Goal: Find specific page/section: Find specific page/section

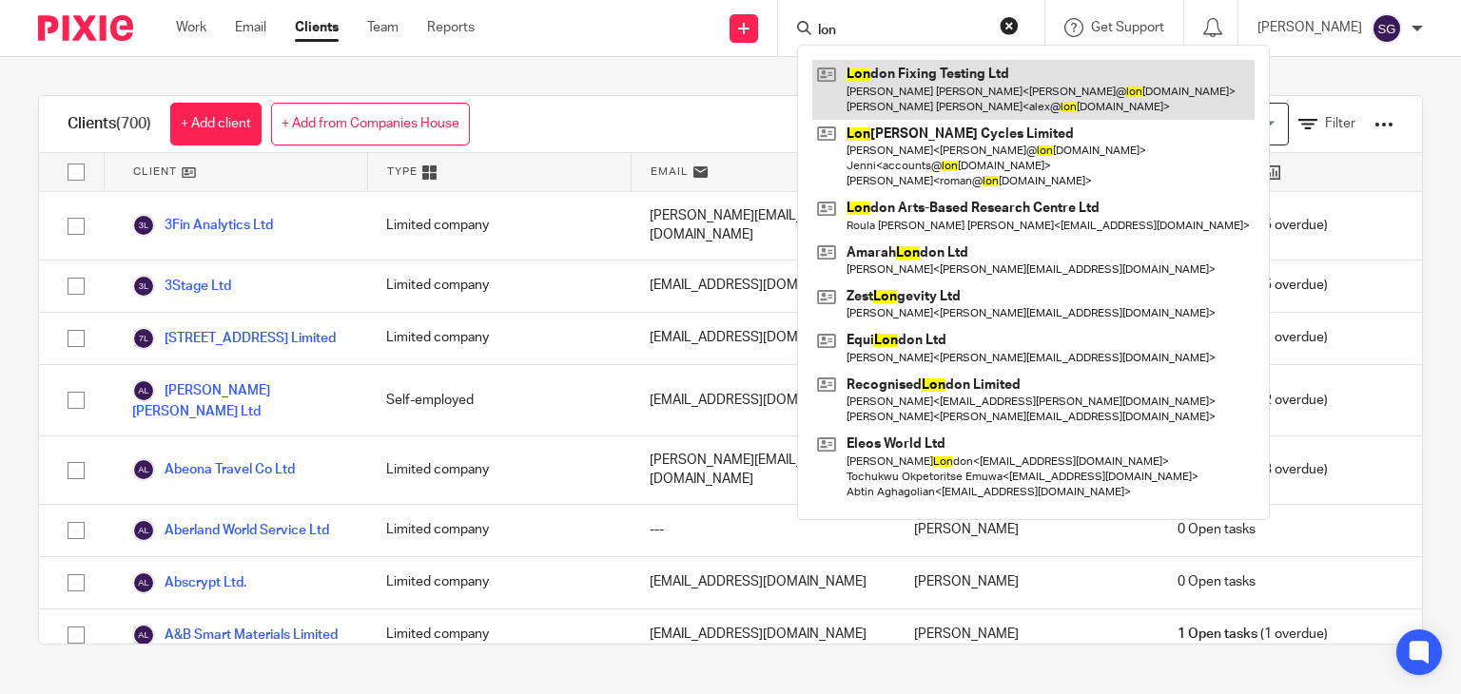
type input "lon"
click at [893, 77] on link at bounding box center [1033, 89] width 442 height 59
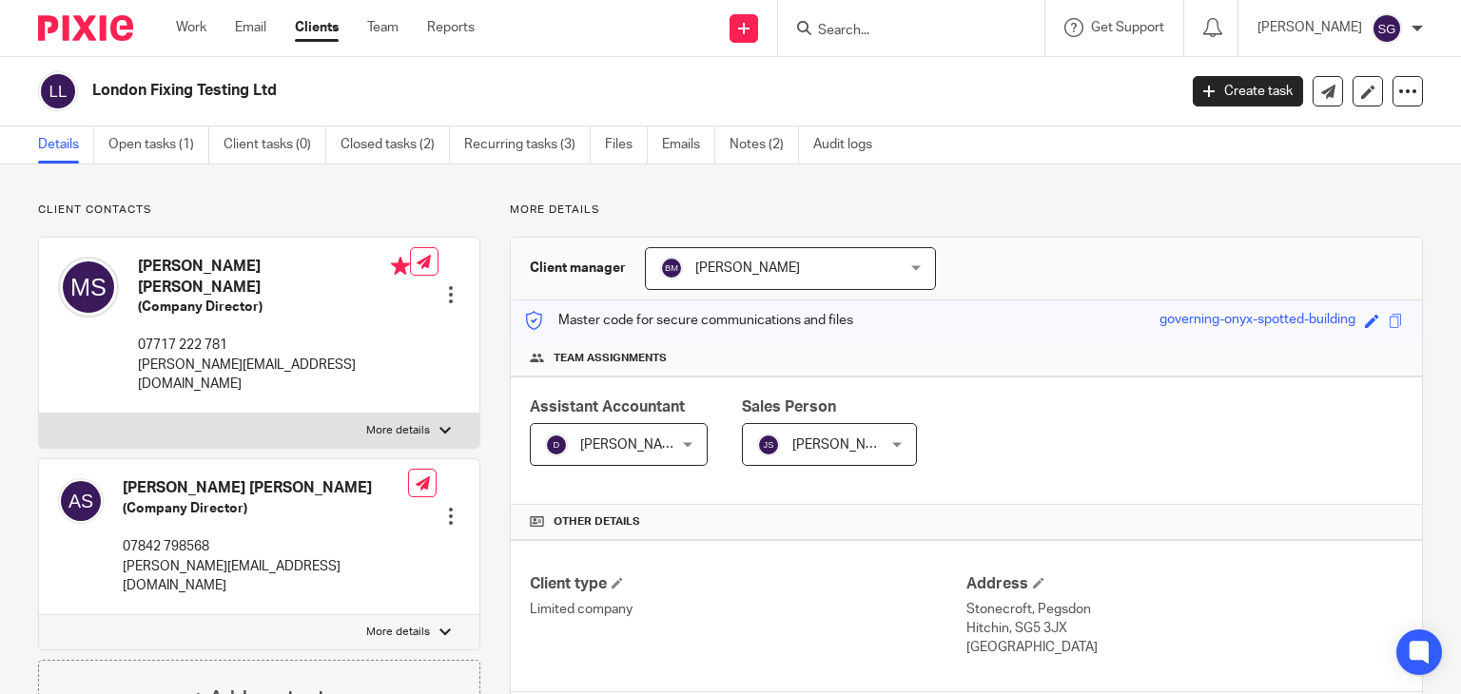
click at [201, 85] on h2 "London Fixing Testing Ltd" at bounding box center [521, 91] width 858 height 20
copy main "London Fixing Testing Ltd Create task Update from Companies House Export data M…"
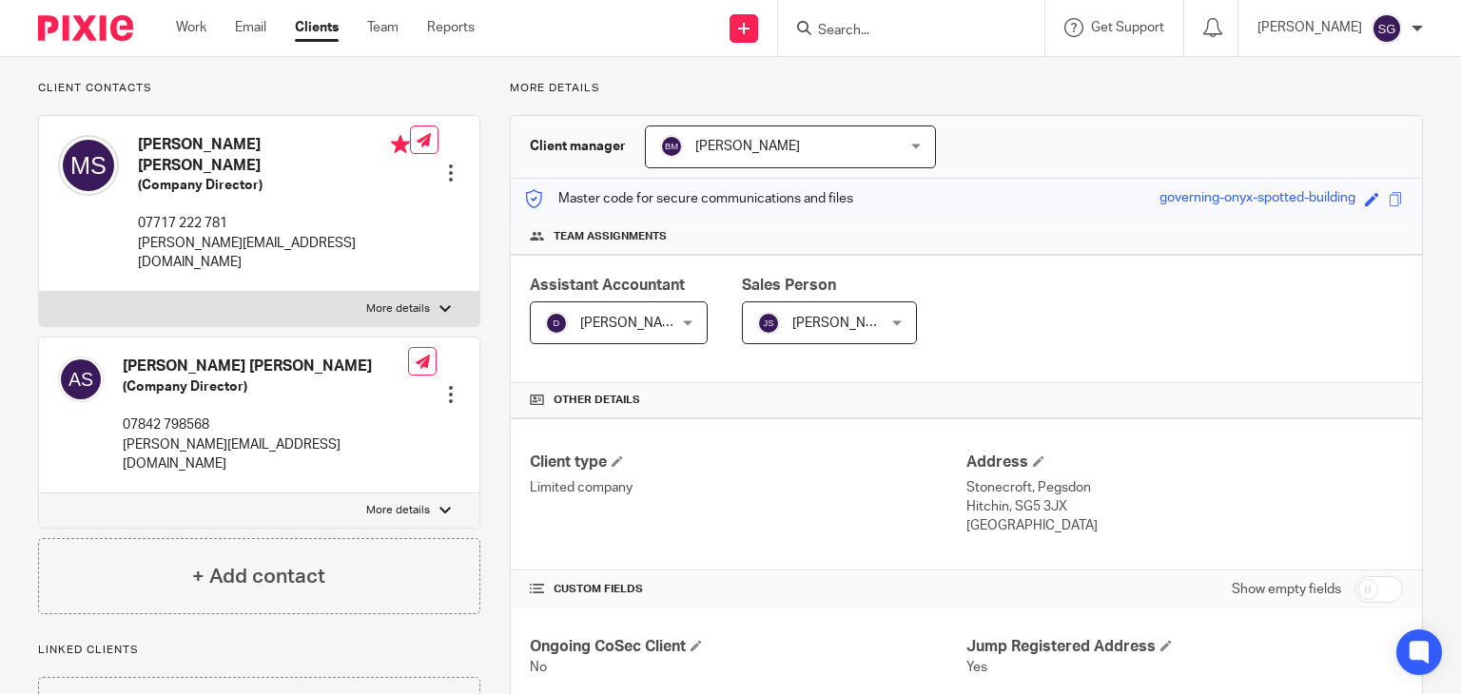
scroll to position [37, 0]
